Goal: Transaction & Acquisition: Purchase product/service

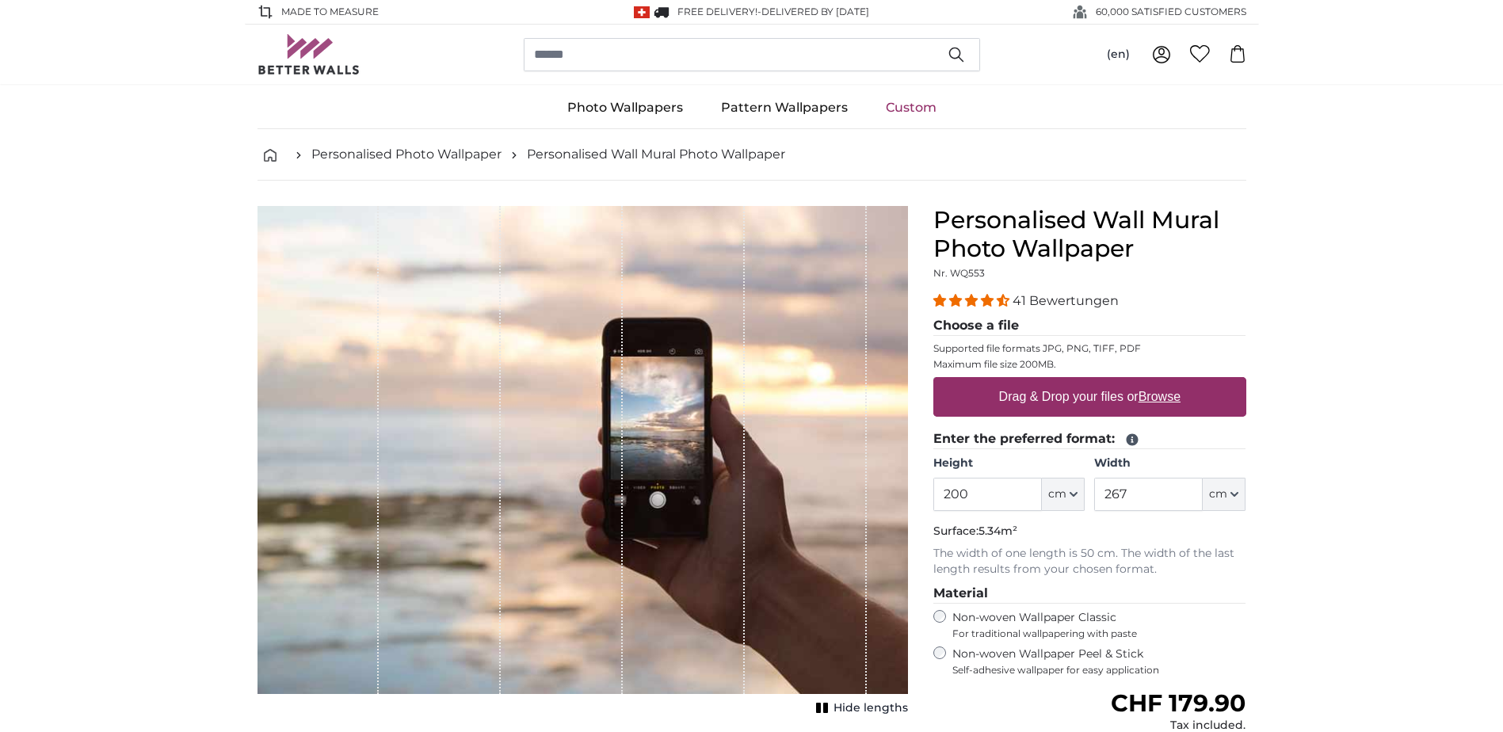
click at [1021, 400] on label "Drag & Drop your files or Browse" at bounding box center [1089, 397] width 194 height 32
click at [1021, 382] on input "Drag & Drop your files or Browse" at bounding box center [1089, 379] width 313 height 5
type input "**********"
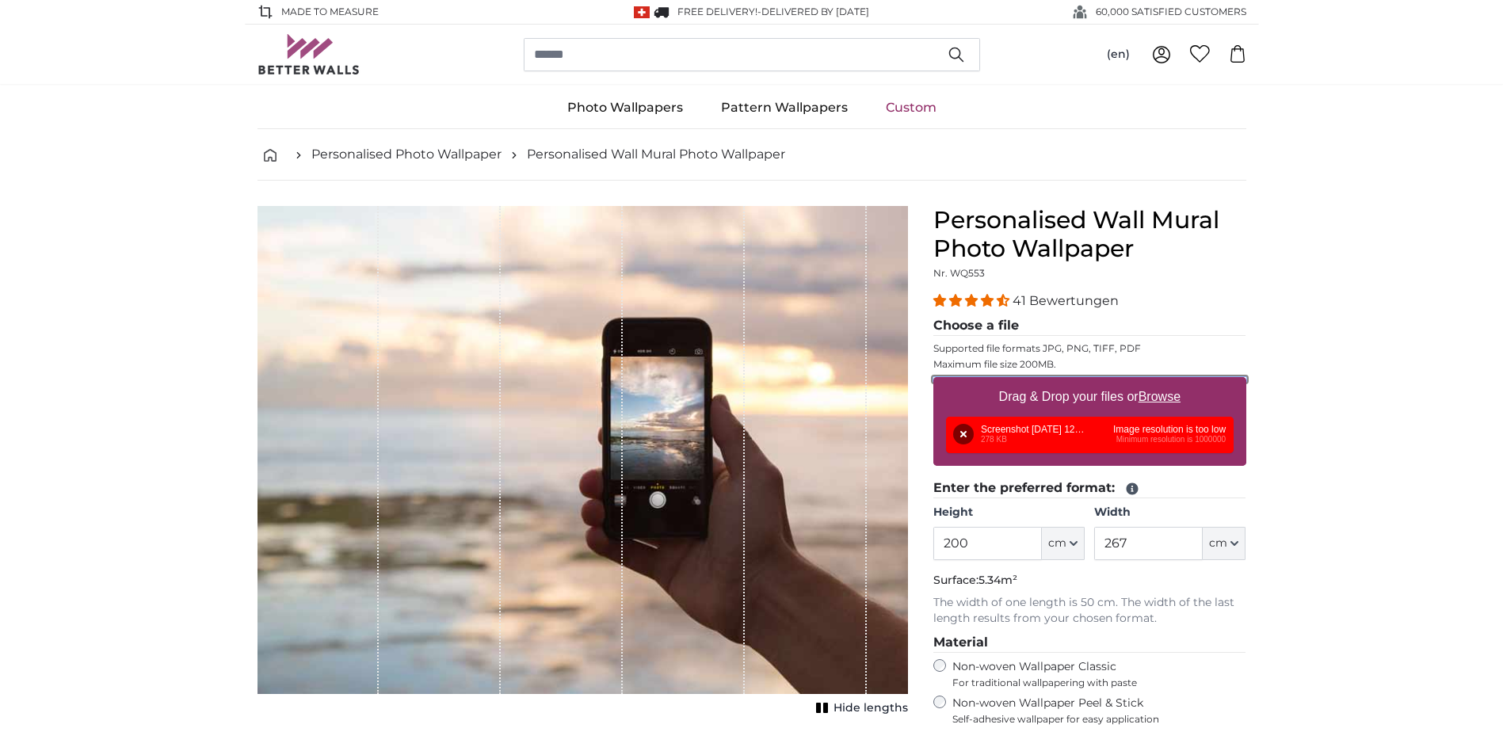
scroll to position [238, 0]
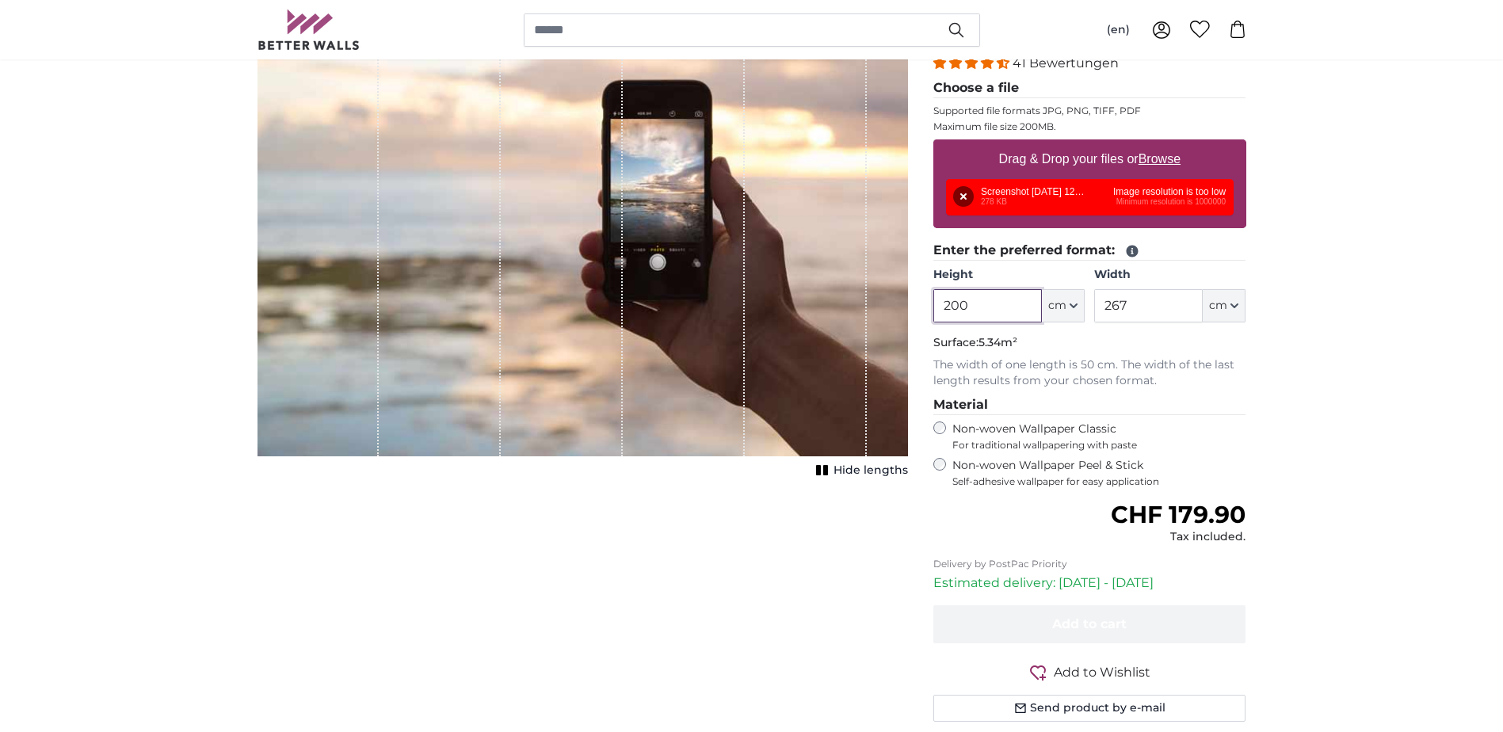
drag, startPoint x: 996, startPoint y: 305, endPoint x: 863, endPoint y: 307, distance: 133.1
click at [863, 307] on product-detail "Cancel Crop image Hide lengths Personalised Wall Mural Photo Wallpaper Nr. WQ55…" at bounding box center [752, 351] width 1014 height 817
type input "100"
drag, startPoint x: 1173, startPoint y: 305, endPoint x: 1036, endPoint y: 303, distance: 137.9
click at [1036, 303] on div "Height 100 ft cm Centimeter (cm) Inches (inch) Feet (ft. in.) Width 267 ft cm C…" at bounding box center [1089, 294] width 313 height 55
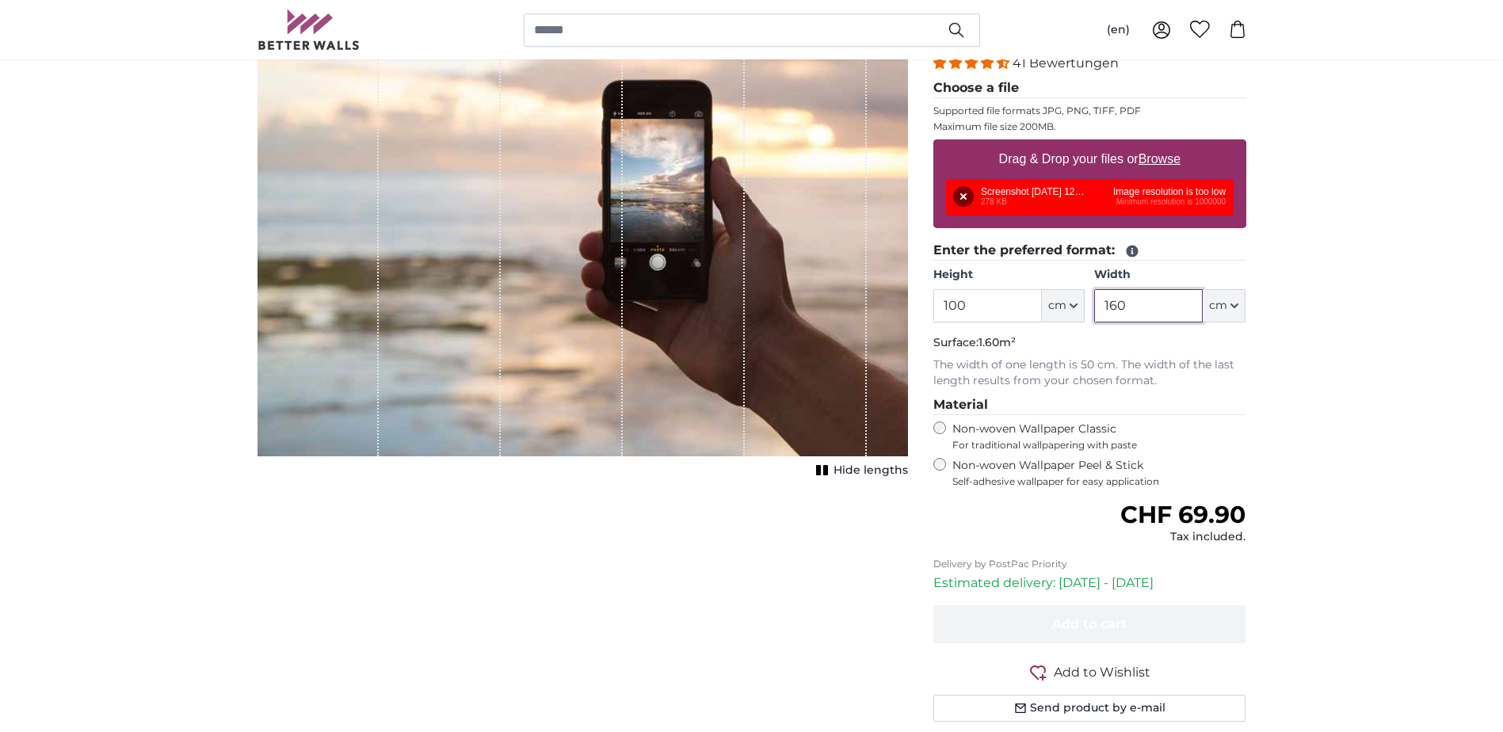
type input "160"
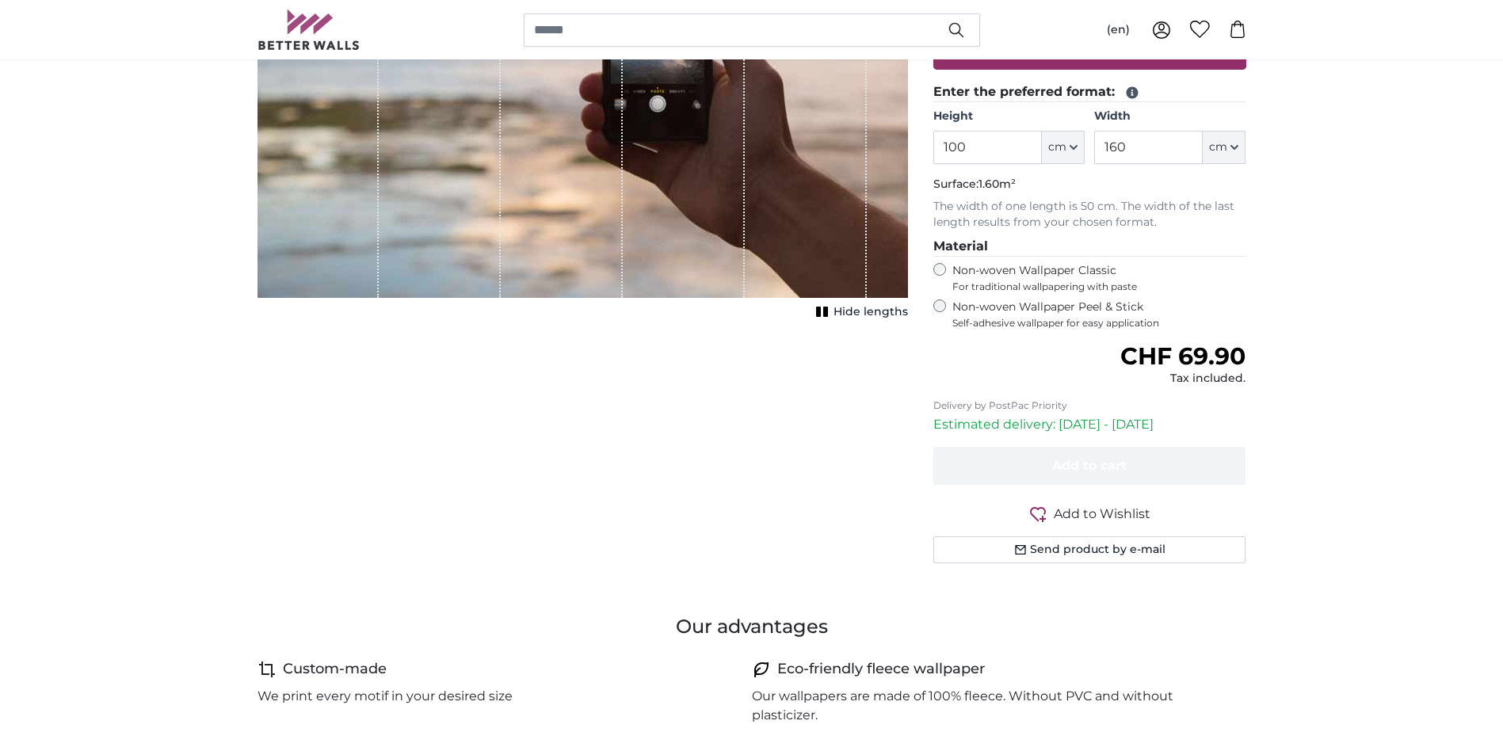
scroll to position [238, 0]
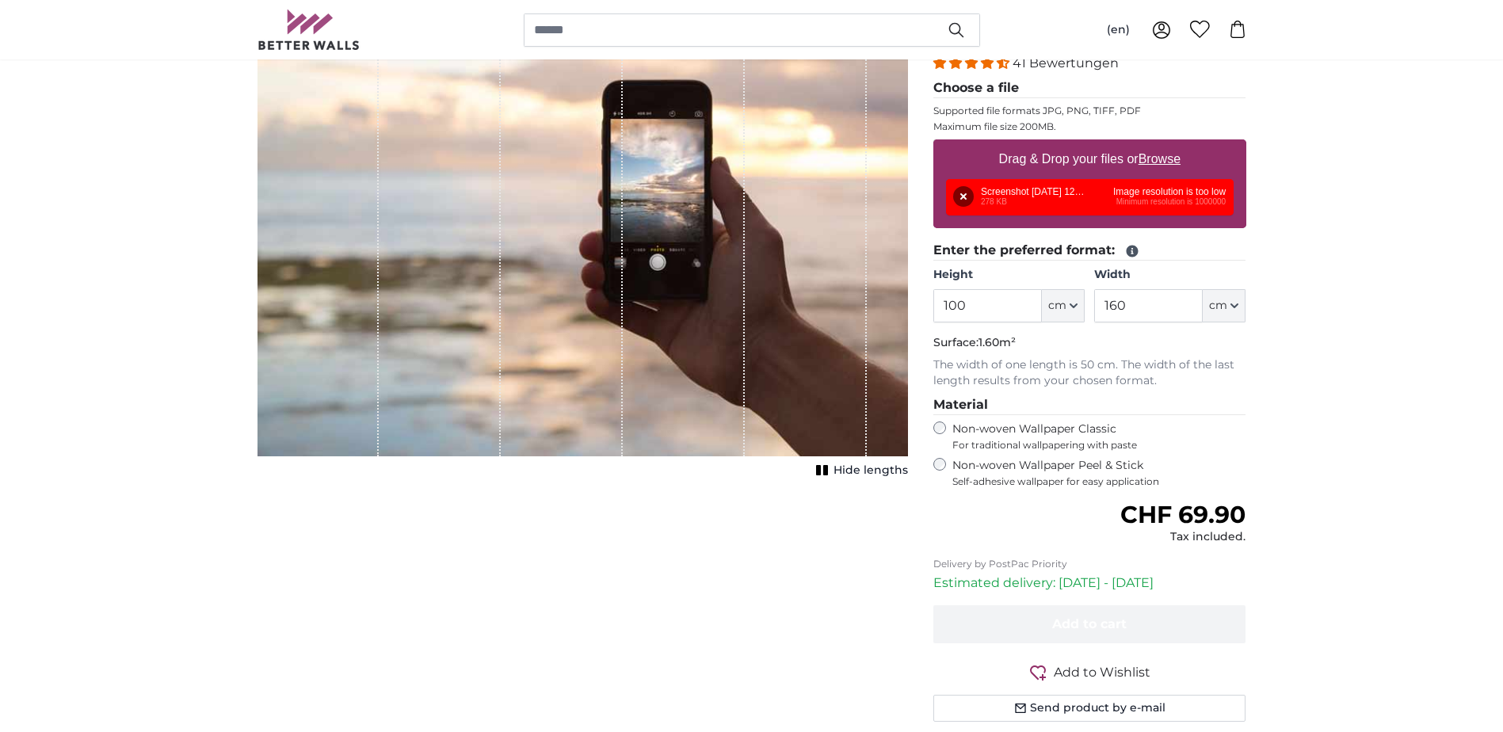
click at [1000, 187] on div "Remove Retry Remove Upload Cancel Retry Remove Screenshot [DATE] 124027.jpg 278…" at bounding box center [1090, 197] width 288 height 36
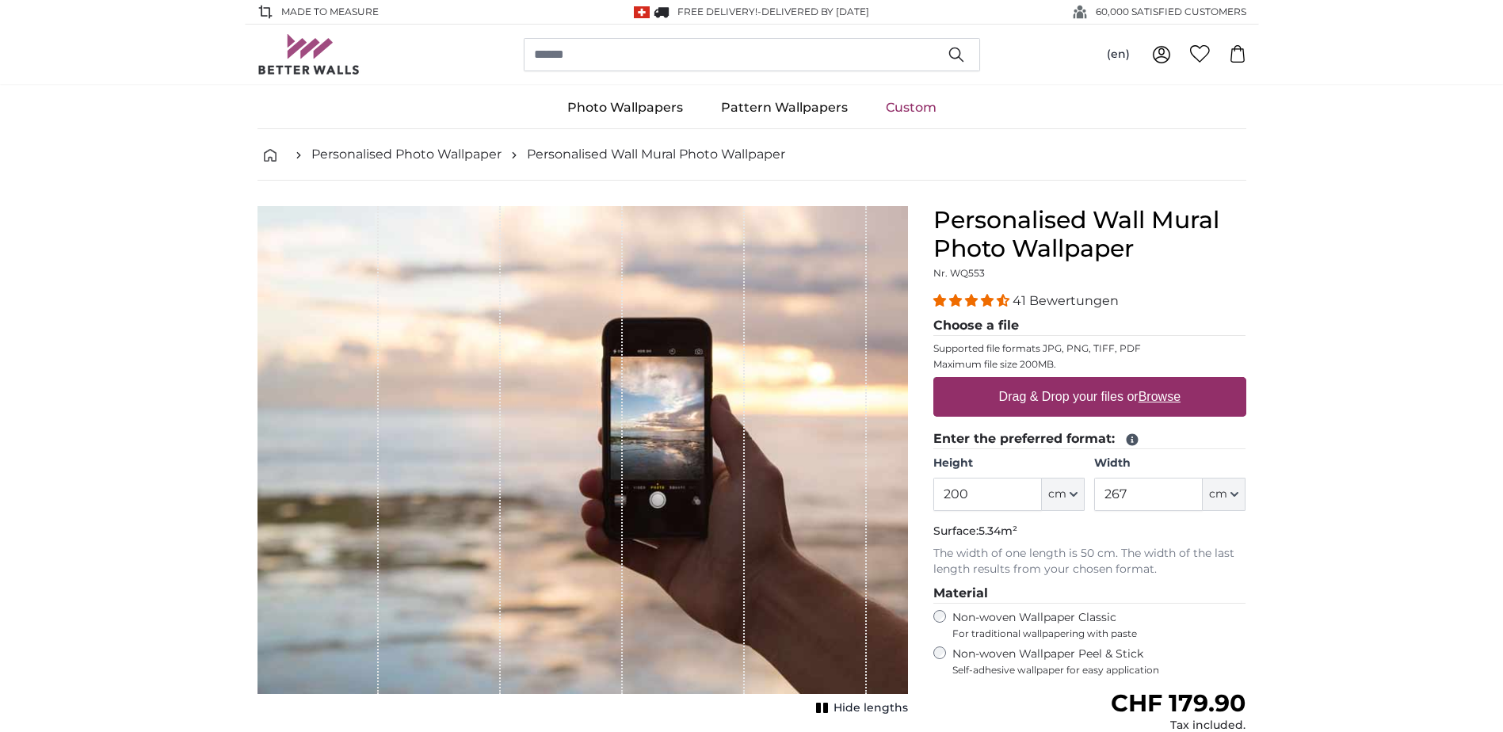
click at [1169, 395] on u "Browse" at bounding box center [1160, 396] width 42 height 13
click at [1169, 382] on input "Drag & Drop your files or Browse" at bounding box center [1089, 379] width 313 height 5
type input "**********"
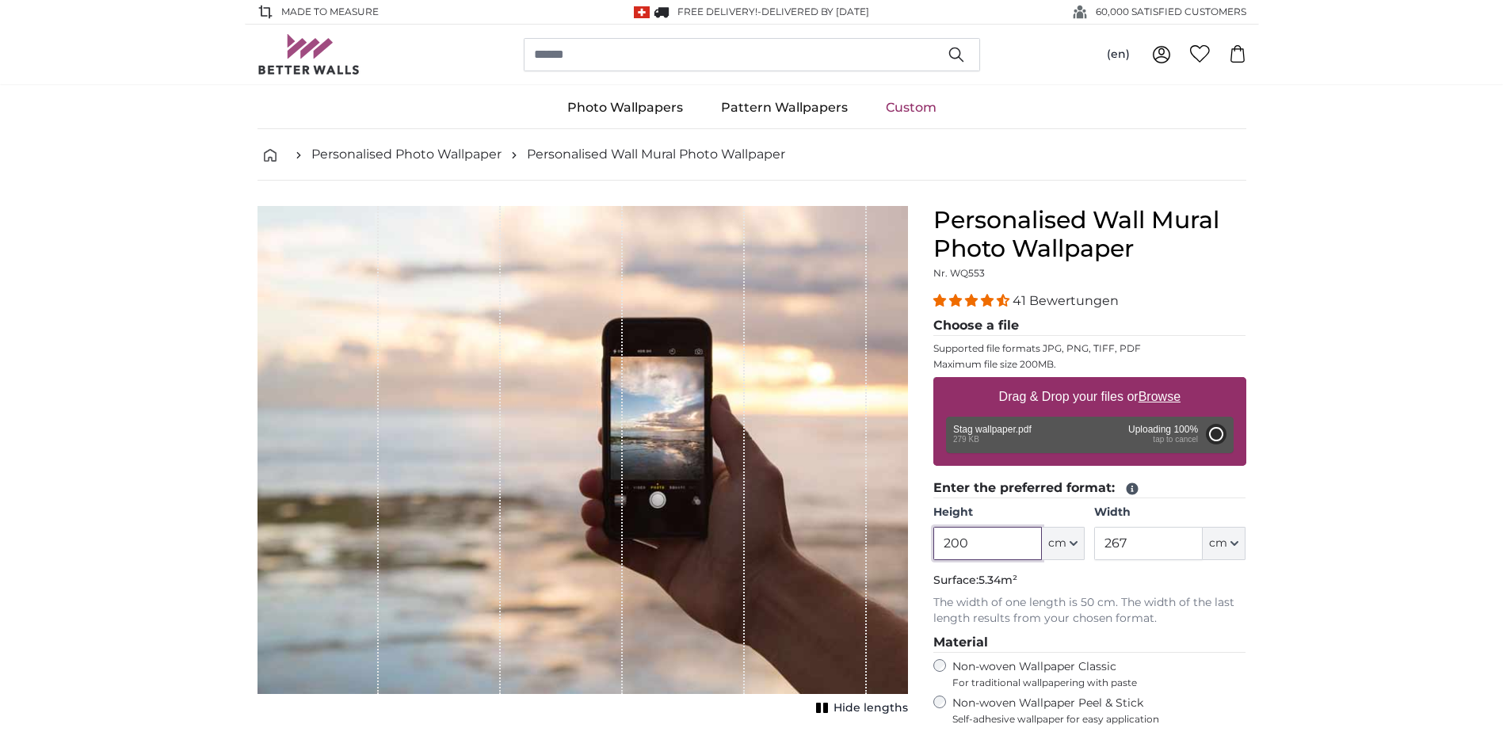
type input "154"
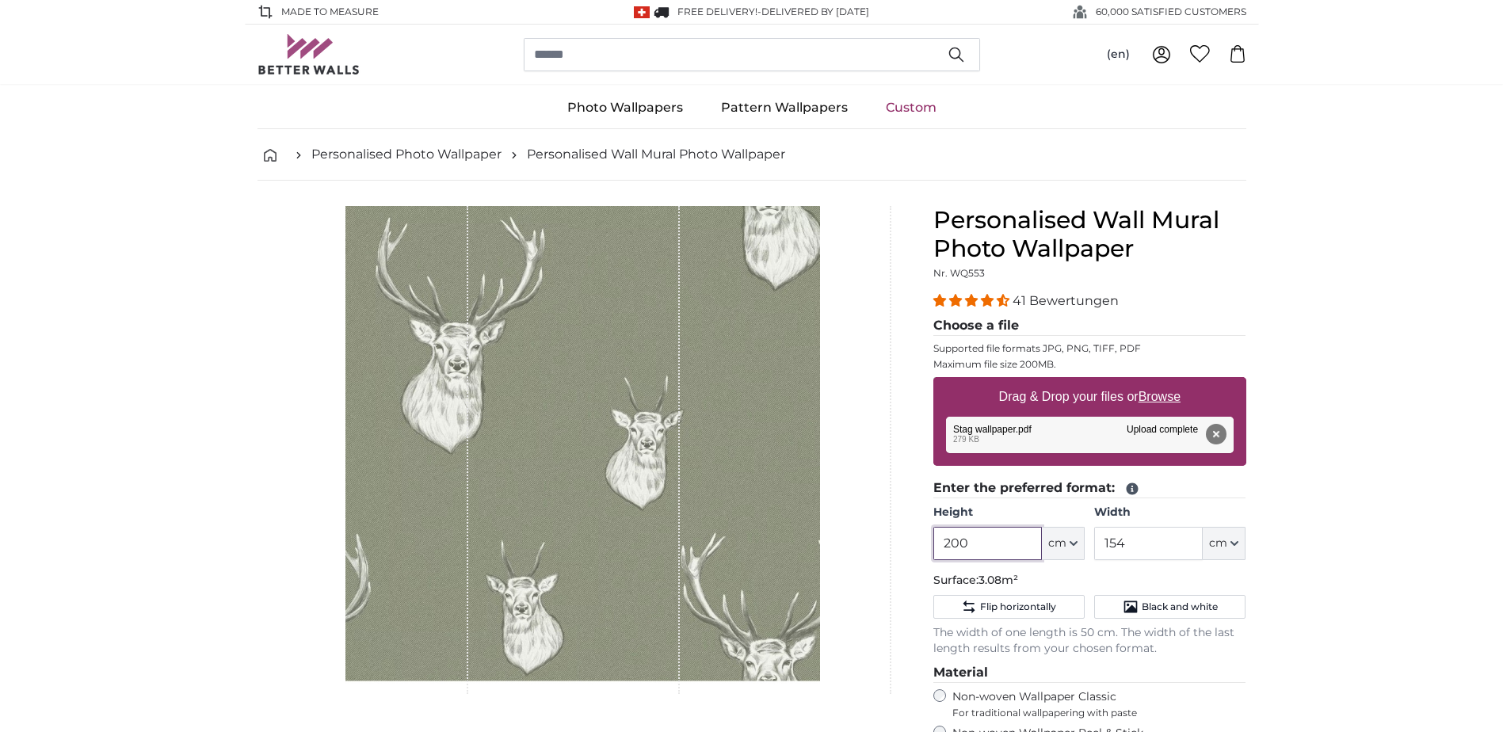
drag, startPoint x: 976, startPoint y: 544, endPoint x: 1005, endPoint y: 443, distance: 105.3
click at [879, 544] on product-detail "Cancel Crop image Hide lengths Personalised Wall Mural Photo Wallpaper Nr. WQ55…" at bounding box center [752, 604] width 1014 height 847
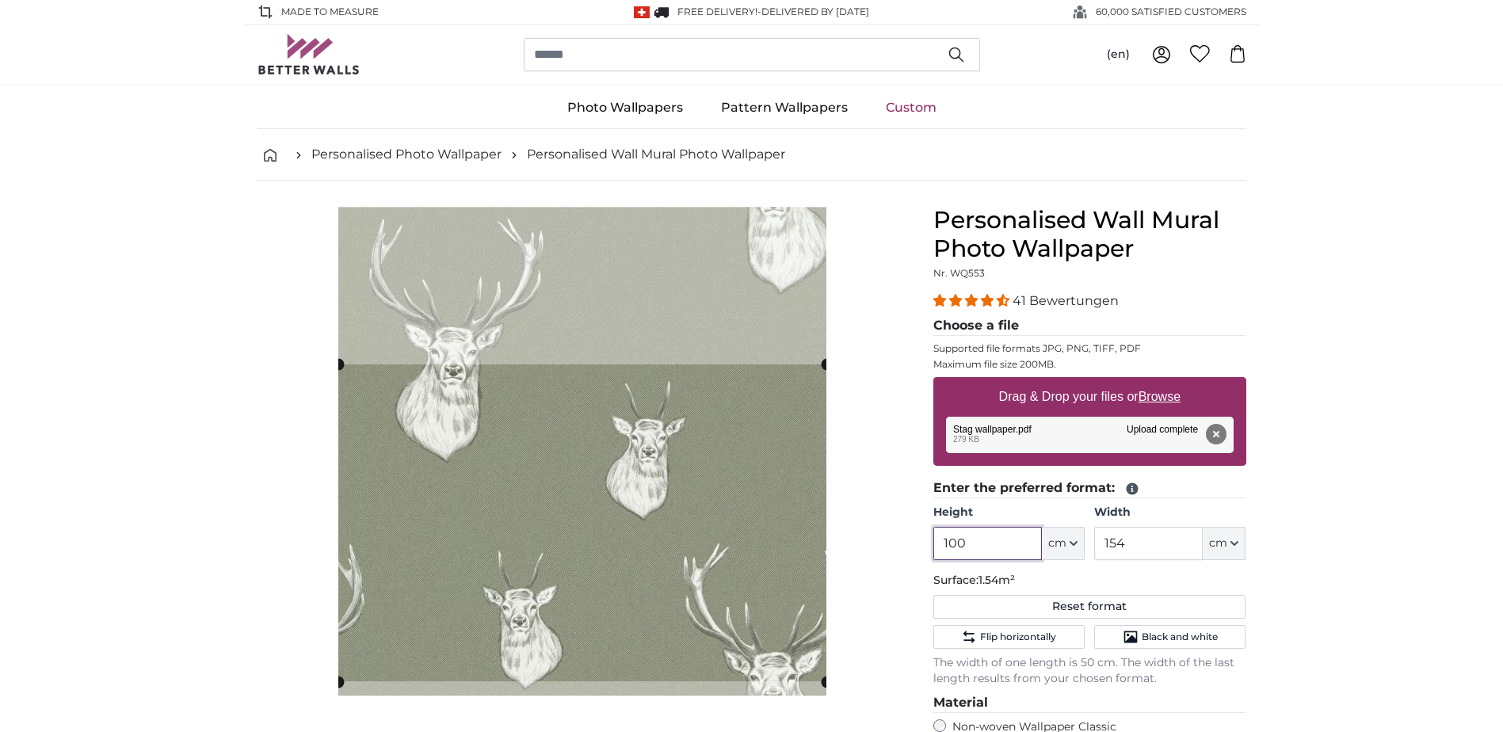
type input "100"
click at [1145, 542] on input "154" at bounding box center [1148, 543] width 109 height 33
type input "150"
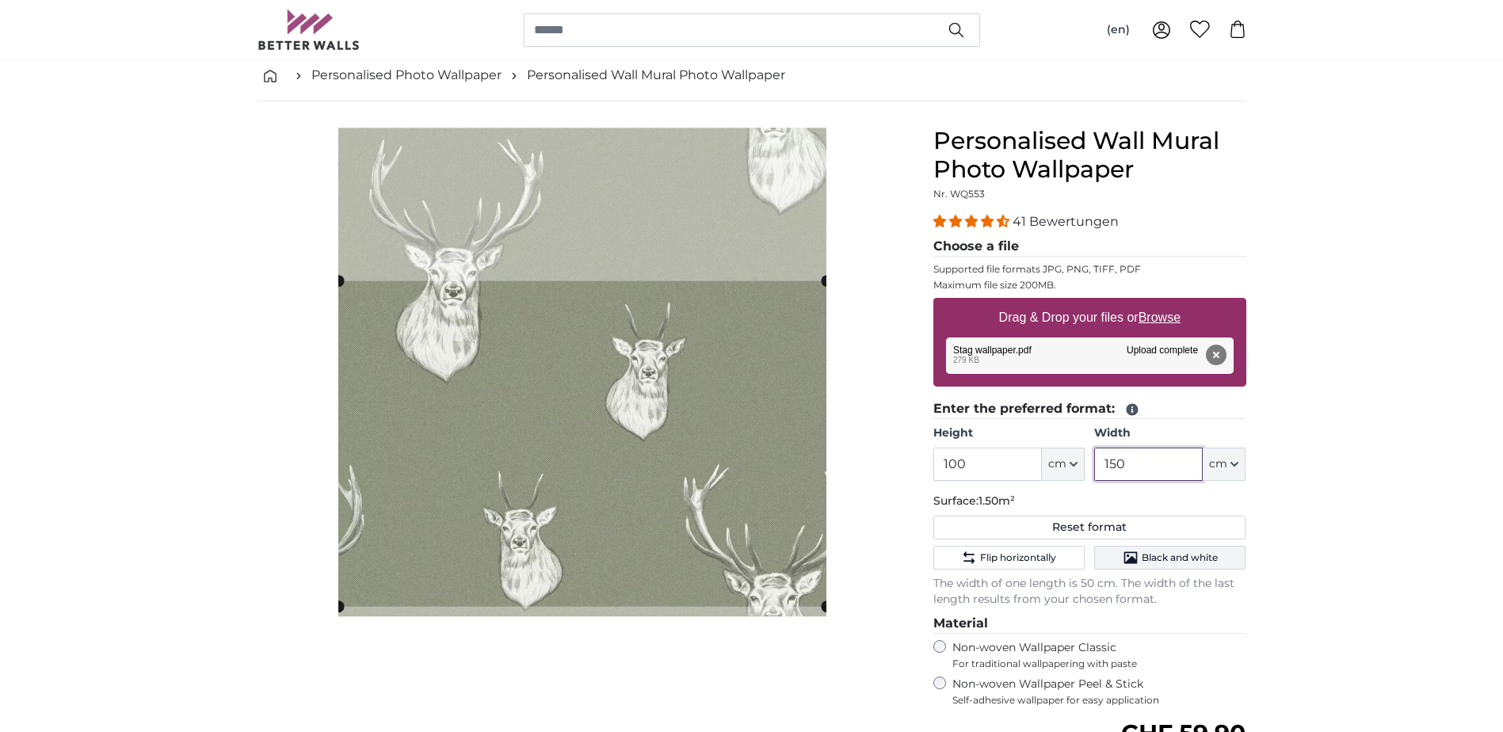
type input "150"
click at [1187, 555] on span "Black and white" at bounding box center [1180, 557] width 76 height 13
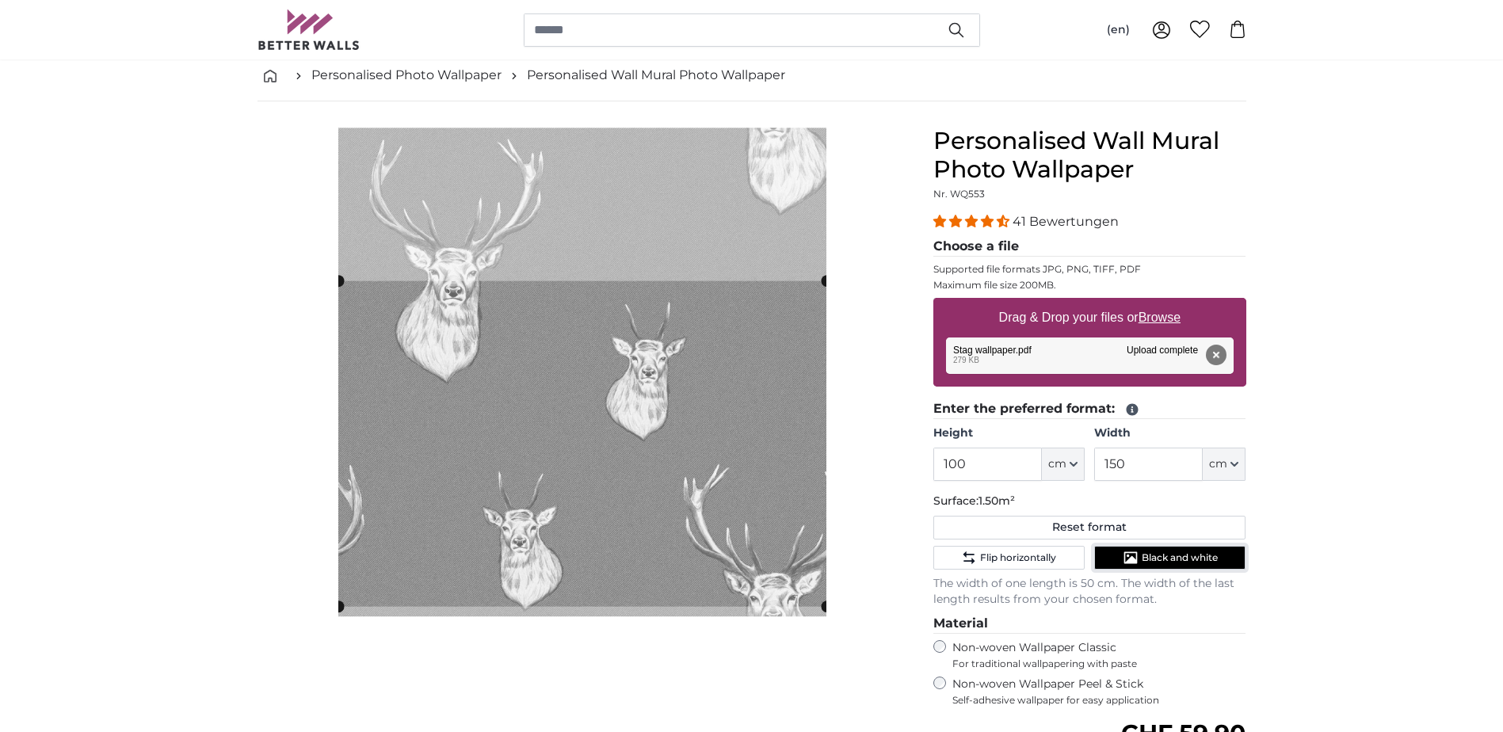
click at [1187, 555] on span "Black and white" at bounding box center [1180, 557] width 76 height 13
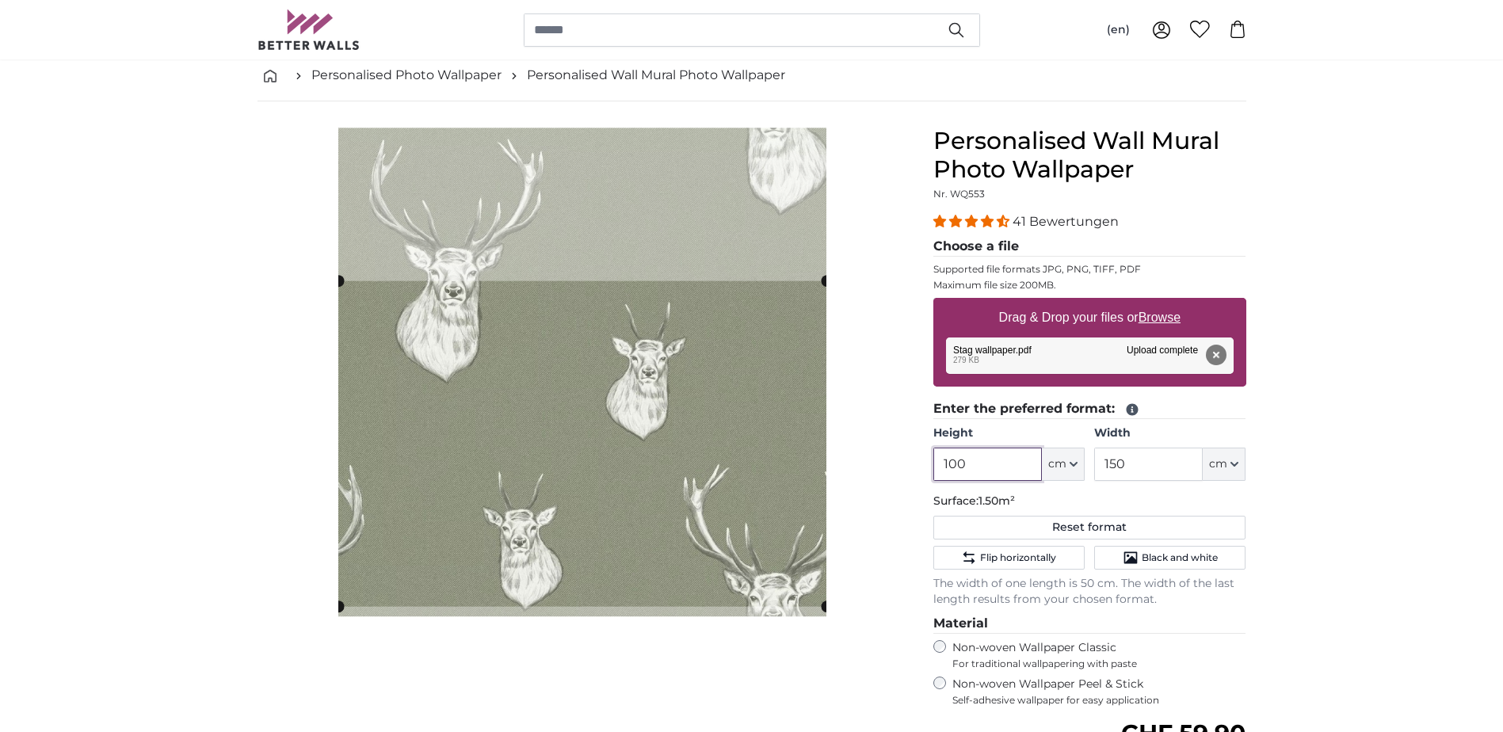
drag, startPoint x: 1011, startPoint y: 465, endPoint x: 878, endPoint y: 447, distance: 134.3
click at [869, 465] on product-detail "Cancel Crop image Hide lengths Personalised Wall Mural Photo Wallpaper Nr. WQ55…" at bounding box center [752, 539] width 1014 height 877
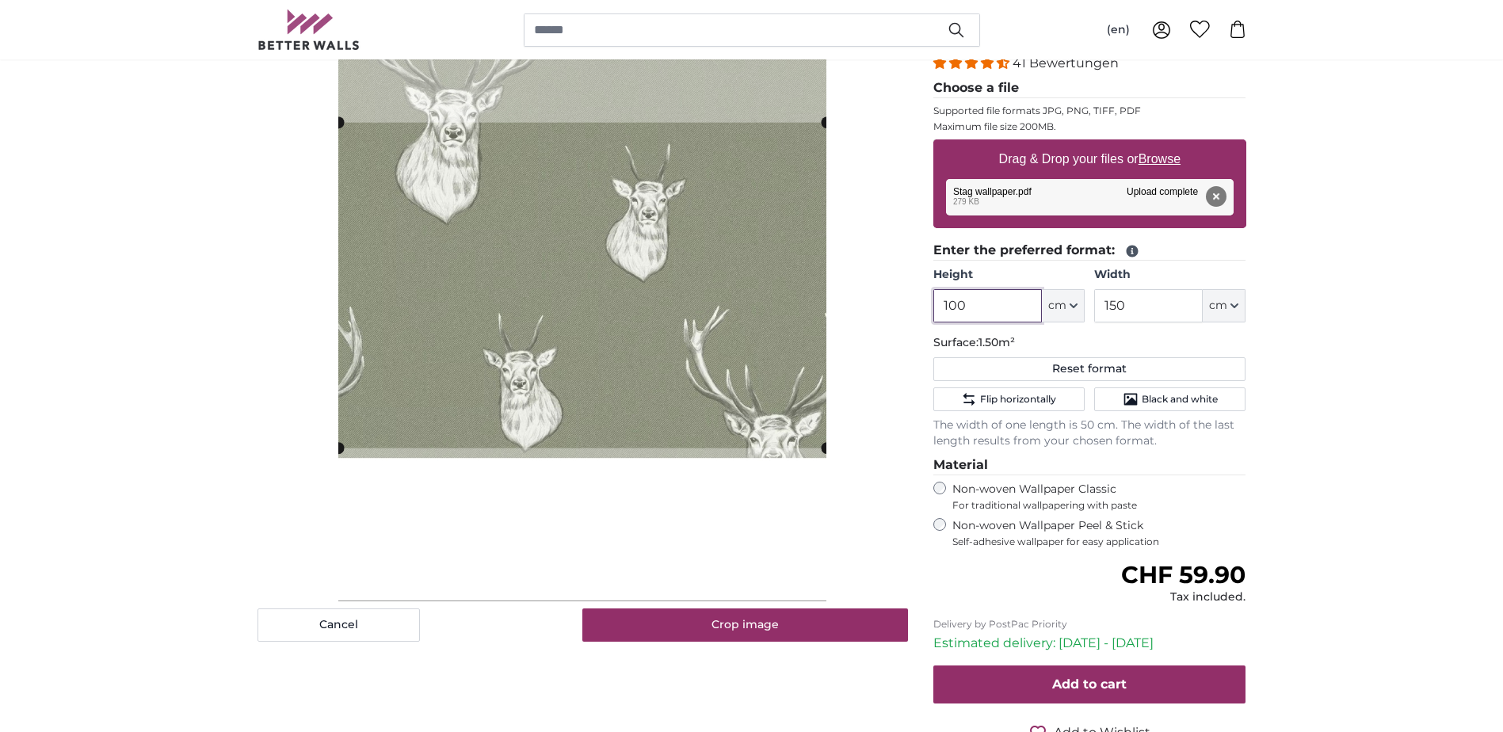
scroll to position [158, 0]
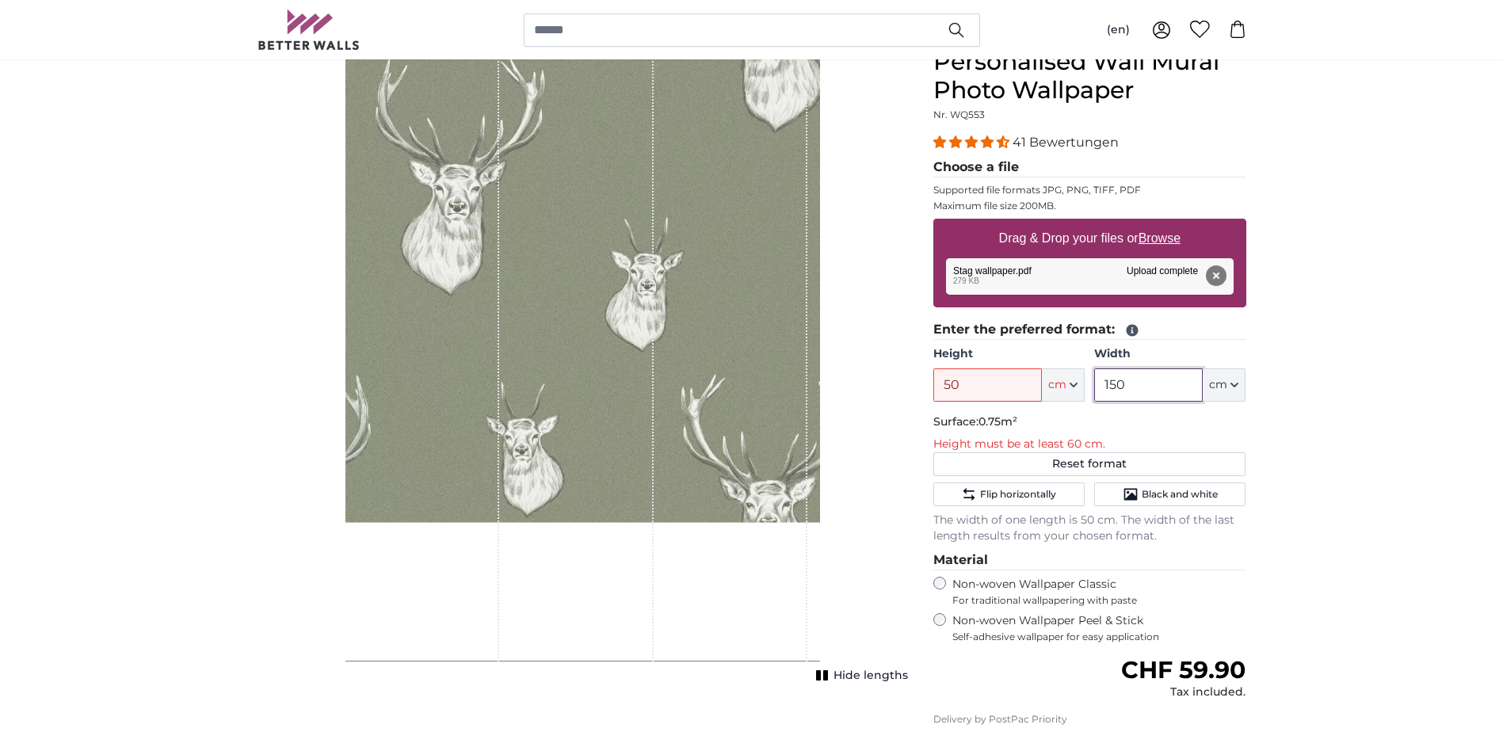
drag, startPoint x: 1147, startPoint y: 383, endPoint x: 1097, endPoint y: 383, distance: 50.7
click at [1097, 383] on input "150" at bounding box center [1148, 384] width 109 height 33
drag, startPoint x: 958, startPoint y: 383, endPoint x: 855, endPoint y: 391, distance: 103.3
click at [866, 387] on product-detail "Cancel Crop image Hide lengths Personalised Wall Mural Photo Wallpaper Nr. WQ55…" at bounding box center [752, 468] width 1014 height 893
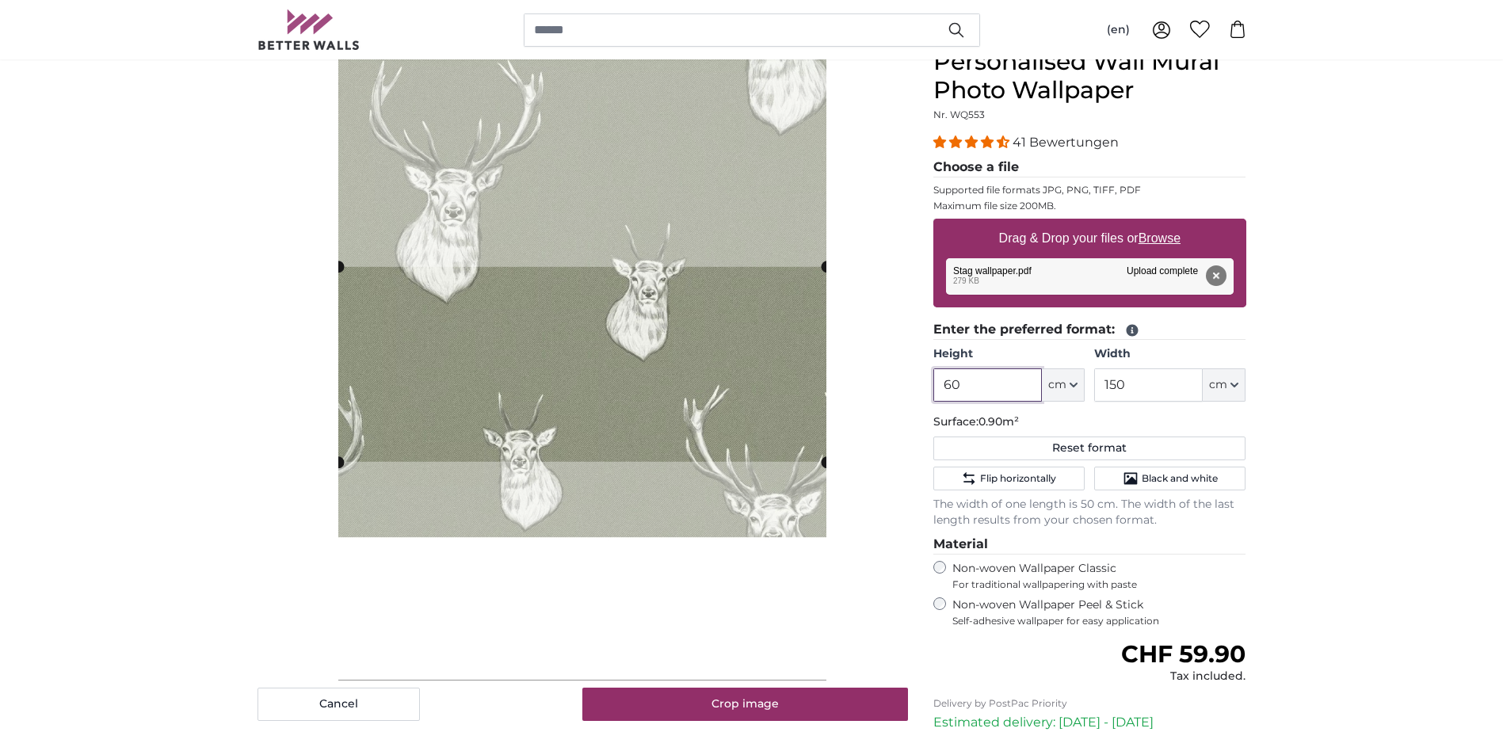
type input "60"
drag, startPoint x: 1137, startPoint y: 391, endPoint x: 1024, endPoint y: 383, distance: 113.5
click at [1024, 385] on div "Height 60 ft cm Centimeter (cm) Inches (inch) Feet (ft. in.) Width 150 ft cm Ce…" at bounding box center [1089, 373] width 313 height 55
type input "50"
